Goal: Information Seeking & Learning: Learn about a topic

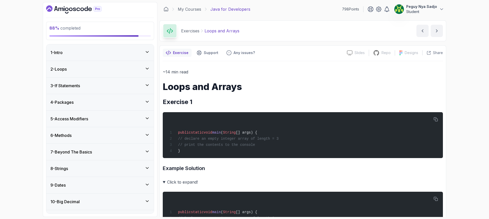
scroll to position [3076, 0]
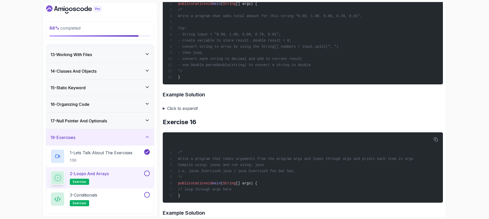
click at [163, 112] on summary "Click to expand!" at bounding box center [303, 108] width 280 height 7
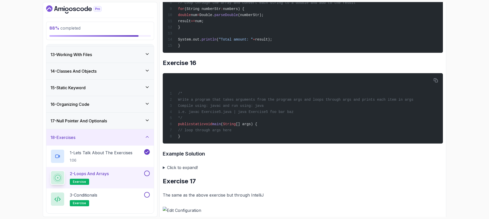
scroll to position [3280, 0]
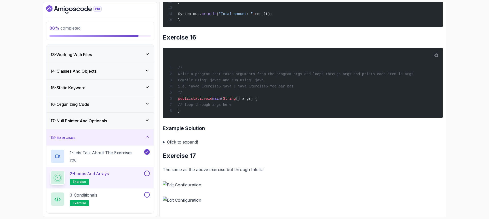
click at [231, 107] on span "// loop through args here" at bounding box center [204, 105] width 53 height 4
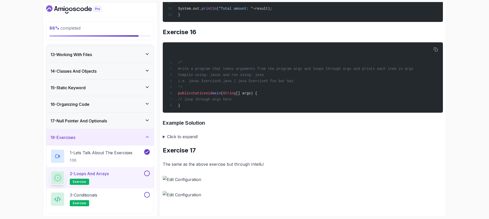
scroll to position [3356, 0]
click at [164, 137] on summary "Click to expand!" at bounding box center [303, 136] width 280 height 7
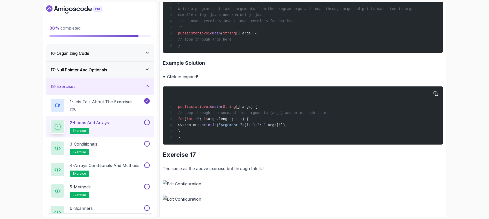
scroll to position [3319, 0]
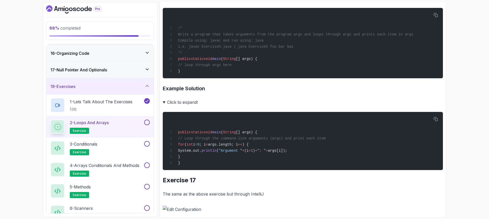
click at [88, 122] on p "2 - Loops and Arrays" at bounding box center [89, 122] width 39 height 6
click at [97, 143] on p "3 - Conditionals" at bounding box center [83, 144] width 27 height 6
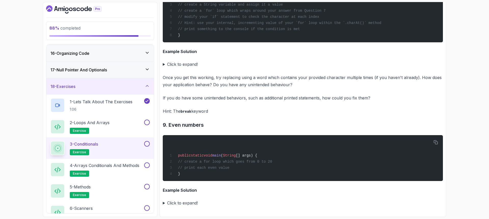
scroll to position [1922, 0]
click at [147, 121] on button at bounding box center [147, 122] width 6 height 6
click at [119, 124] on div "2 - Loops and Arrays exercise" at bounding box center [96, 126] width 93 height 14
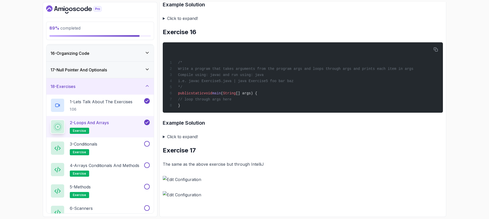
scroll to position [1974, 0]
drag, startPoint x: 100, startPoint y: 147, endPoint x: 143, endPoint y: 159, distance: 44.6
click at [97, 146] on p "3 - Conditionals" at bounding box center [83, 144] width 27 height 6
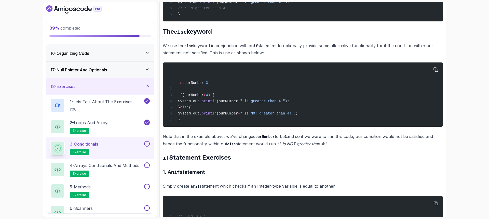
scroll to position [713, 0]
